Goal: Information Seeking & Learning: Learn about a topic

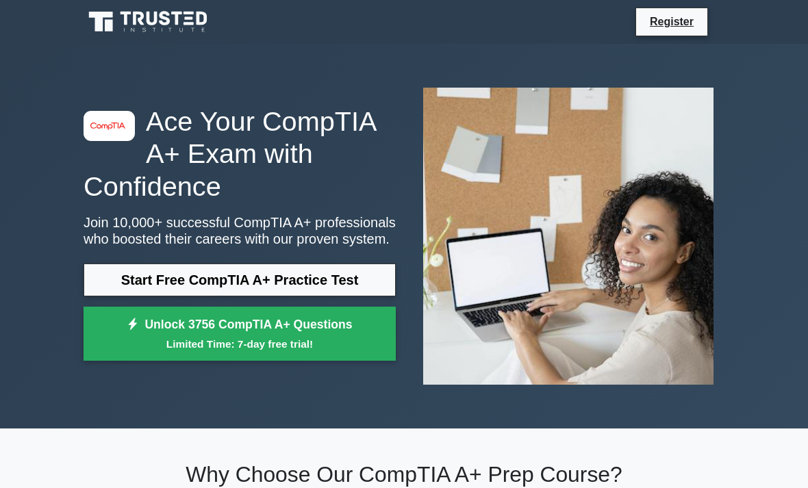
click at [377, 286] on link "Start Free CompTIA A+ Practice Test" at bounding box center [240, 280] width 312 height 33
click at [723, 151] on img at bounding box center [568, 236] width 312 height 319
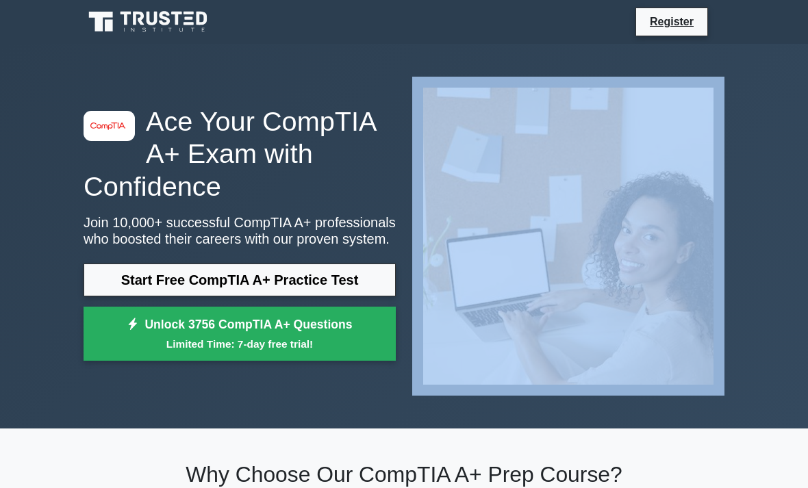
click at [797, 127] on div "image/svg+xml Ace Your CompTIA A+ Exam with Confidence Join 10,000+ successful …" at bounding box center [404, 236] width 808 height 385
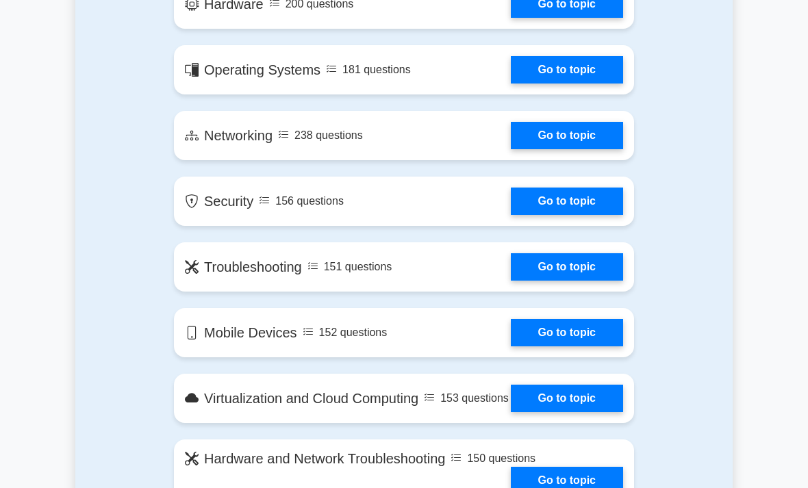
scroll to position [851, 0]
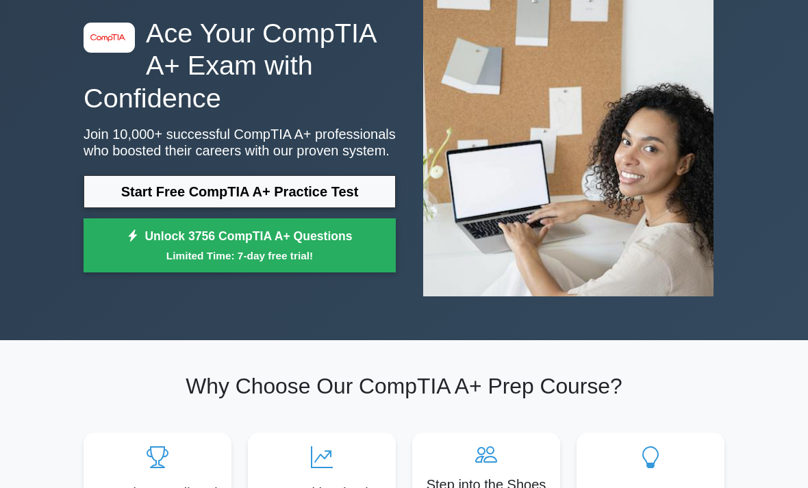
scroll to position [0, 0]
